Goal: Information Seeking & Learning: Check status

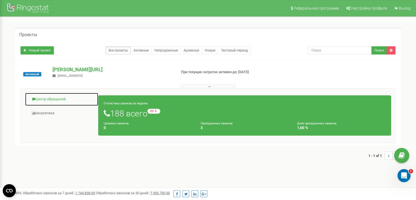
click at [55, 97] on link "Центр обращений" at bounding box center [62, 99] width 74 height 13
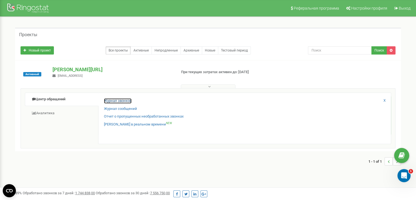
click at [111, 100] on link "Журнал звонков" at bounding box center [118, 100] width 28 height 5
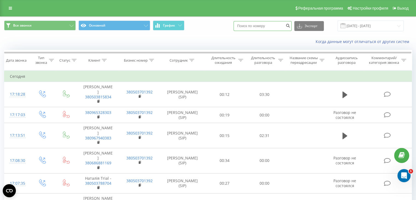
click at [252, 28] on input at bounding box center [263, 26] width 58 height 10
paste input "380734080611"
type input "380734080611"
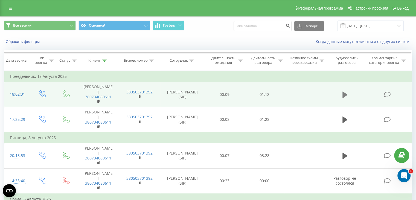
click at [342, 92] on button at bounding box center [345, 95] width 8 height 8
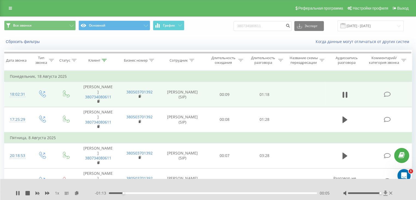
drag, startPoint x: 363, startPoint y: 193, endPoint x: 385, endPoint y: 193, distance: 22.4
click at [385, 193] on div at bounding box center [368, 192] width 50 height 5
click at [175, 193] on div "00:30" at bounding box center [213, 193] width 208 height 2
click at [220, 192] on div "00:28" at bounding box center [213, 193] width 208 height 2
click at [254, 192] on div "00:45" at bounding box center [213, 193] width 208 height 2
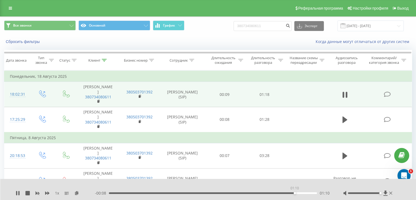
click at [295, 194] on div "01:10" at bounding box center [213, 193] width 208 height 2
click at [309, 192] on div "01:10" at bounding box center [213, 193] width 208 height 2
